Goal: Find specific page/section: Find specific page/section

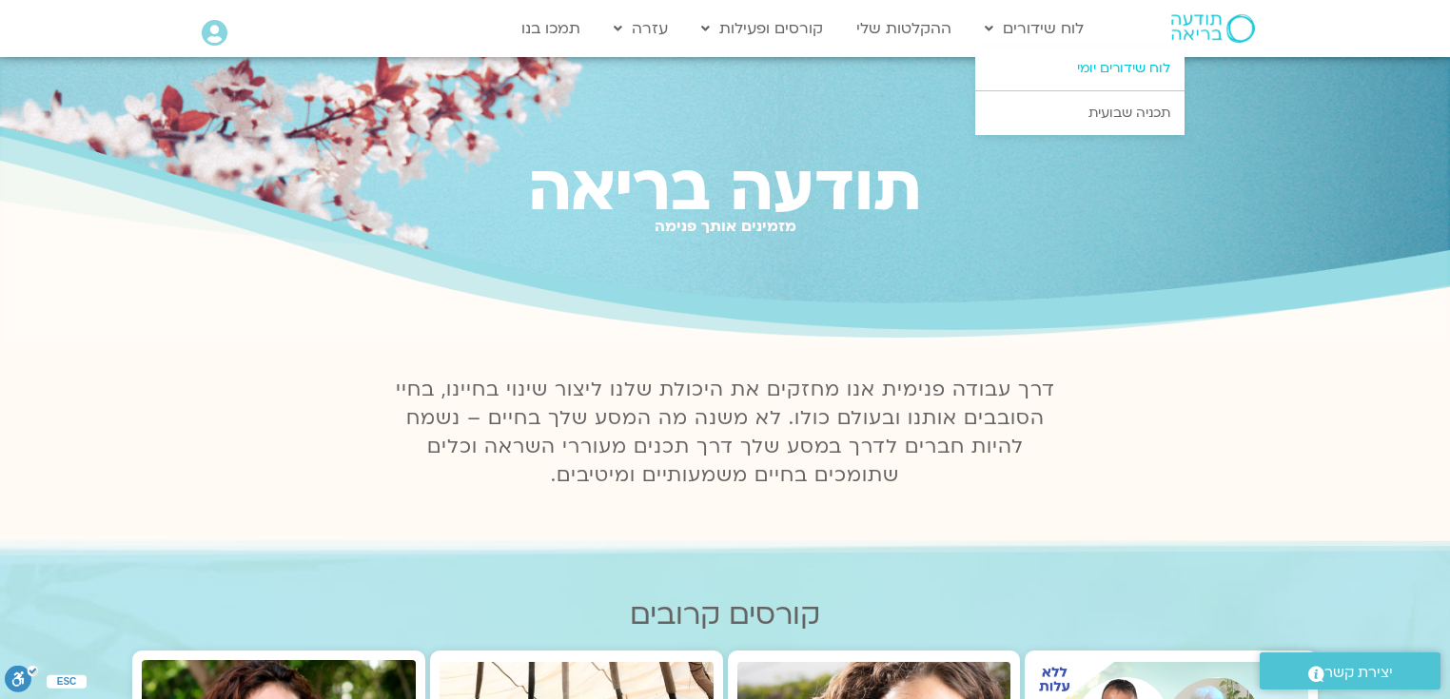
click at [1127, 64] on link "לוח שידורים יומי" at bounding box center [1079, 69] width 209 height 44
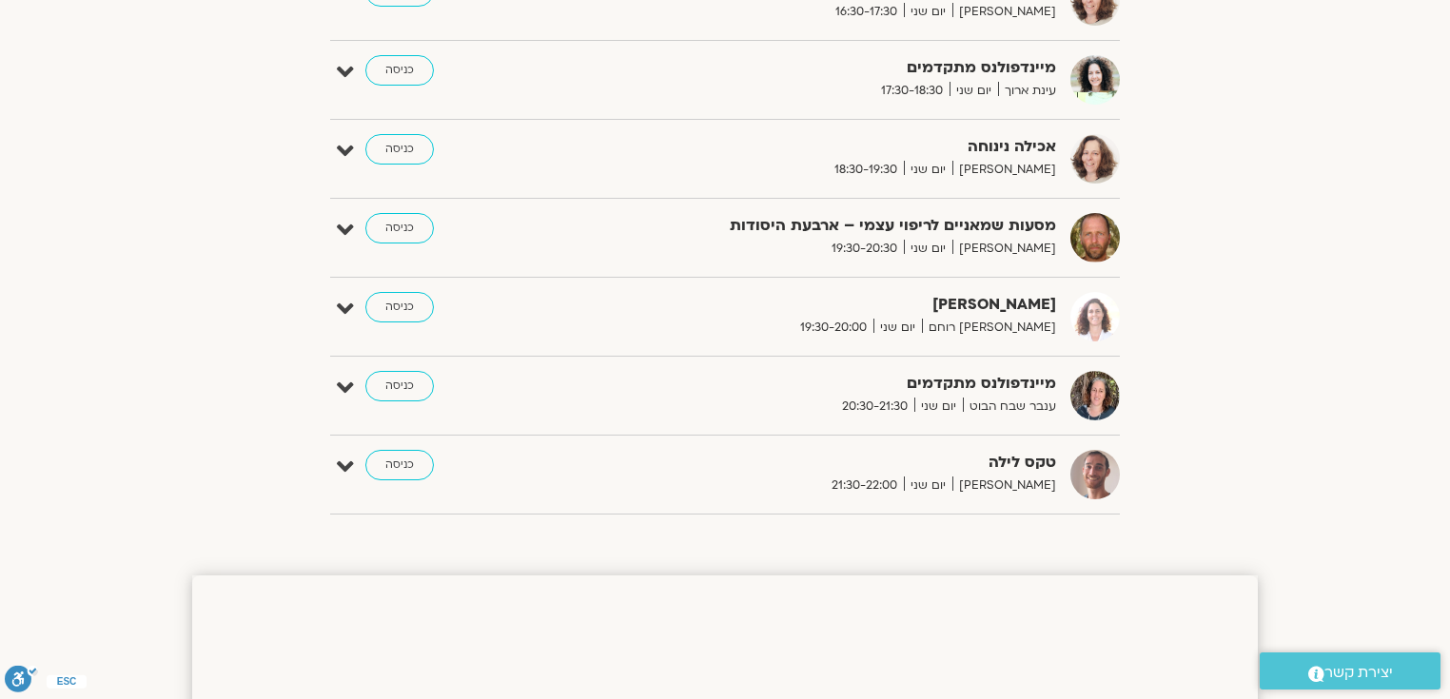
scroll to position [1066, 0]
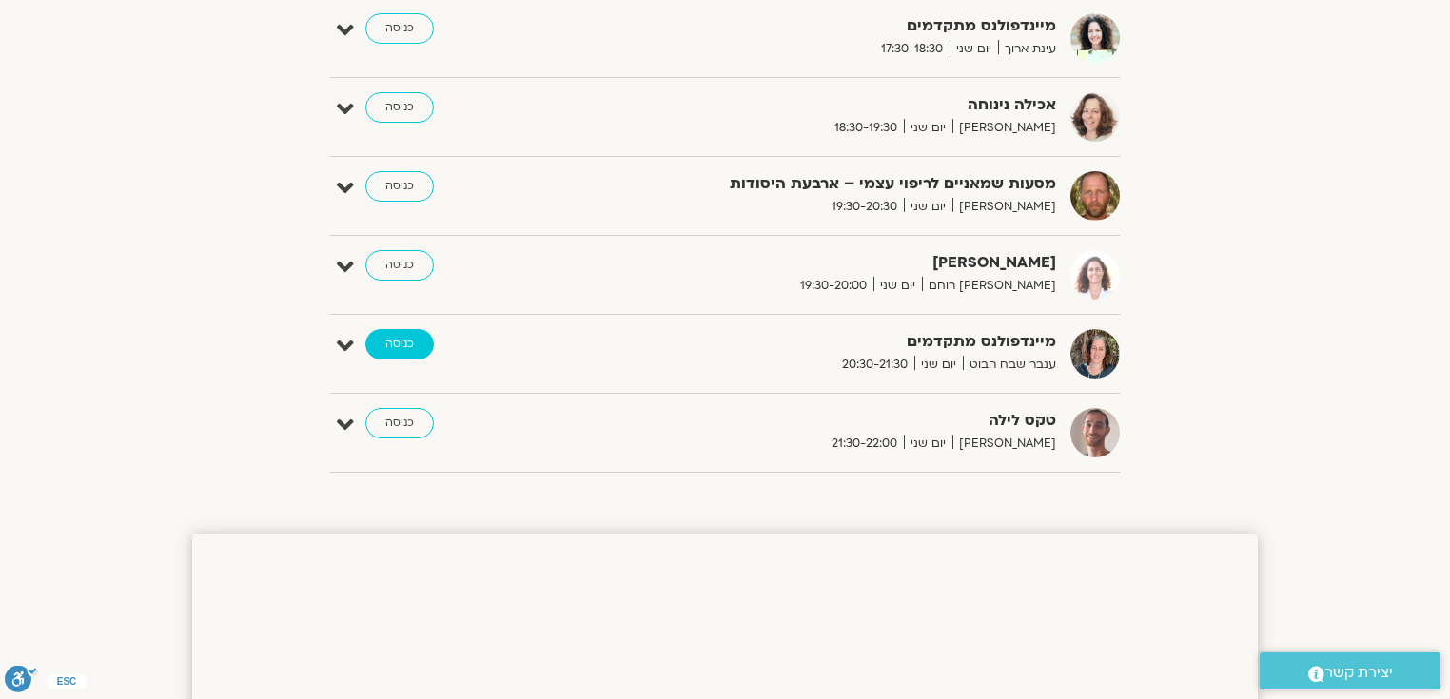
click at [406, 344] on link "כניסה" at bounding box center [399, 344] width 69 height 30
